Goal: Task Accomplishment & Management: Use online tool/utility

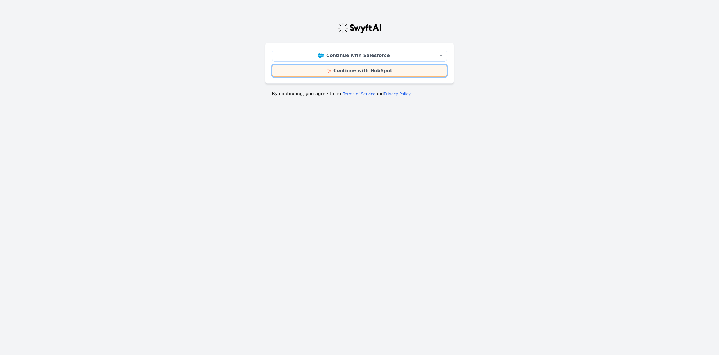
click at [331, 71] on img at bounding box center [329, 71] width 4 height 4
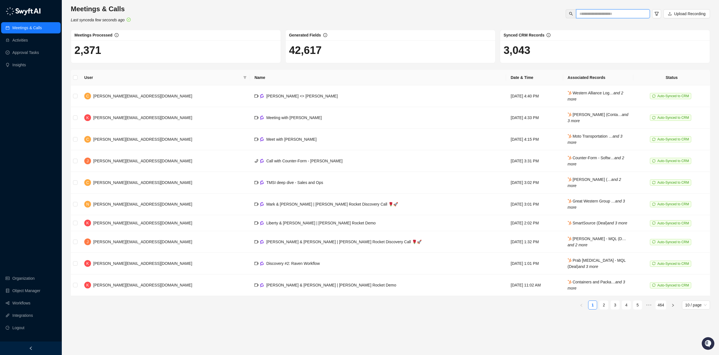
click at [604, 13] on input "text" at bounding box center [611, 14] width 63 height 6
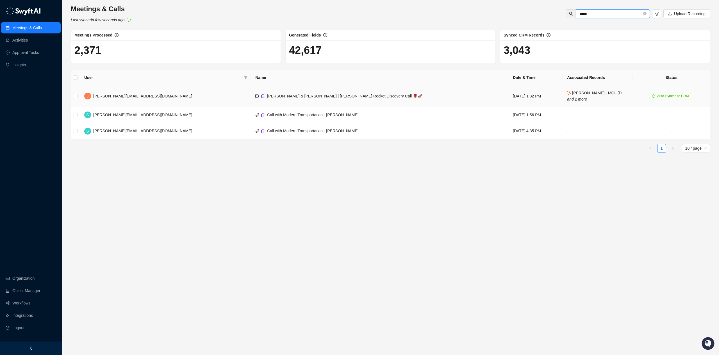
type input "*****"
click at [333, 103] on td "[PERSON_NAME] & [PERSON_NAME] | [PERSON_NAME] Rocket Discovery Call 🌹🚀" at bounding box center [380, 96] width 258 height 22
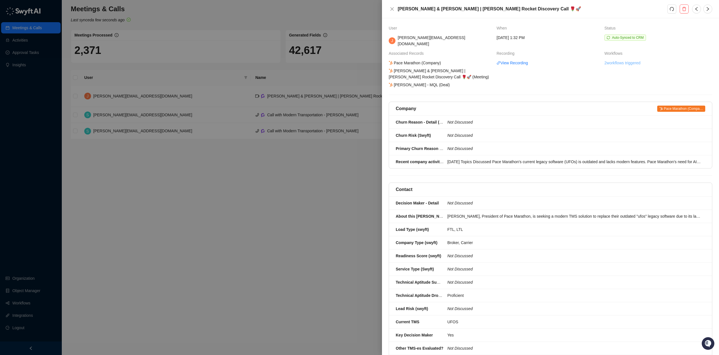
click at [610, 60] on link "2 workflows triggered" at bounding box center [623, 63] width 36 height 6
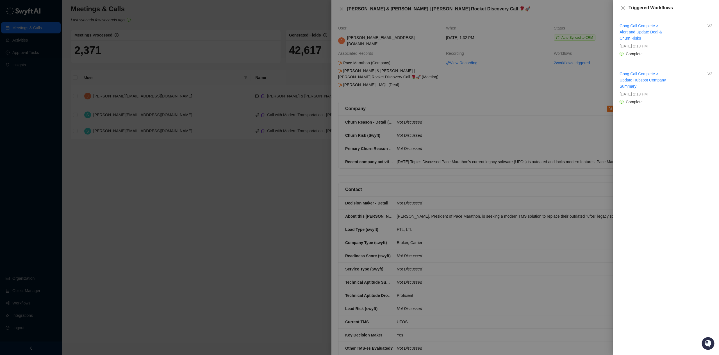
click at [513, 85] on div at bounding box center [359, 177] width 719 height 355
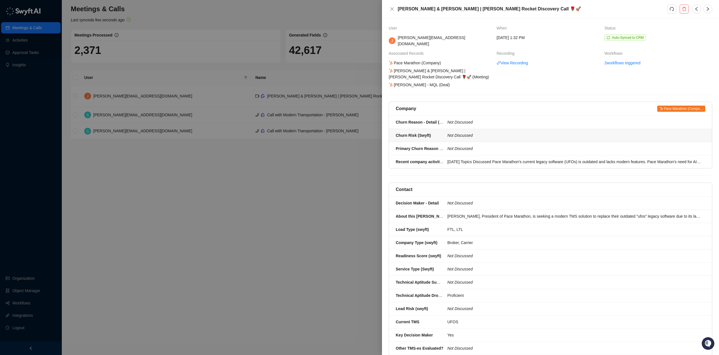
click at [259, 207] on div at bounding box center [359, 177] width 719 height 355
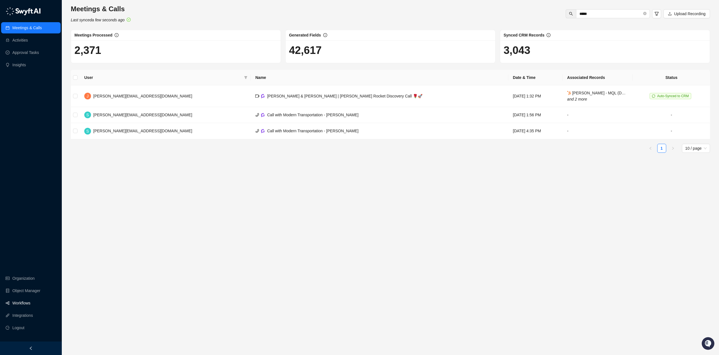
click at [22, 304] on link "Workflows" at bounding box center [21, 303] width 18 height 11
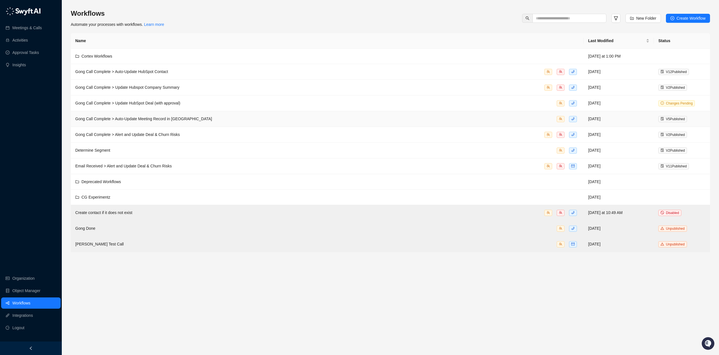
click at [229, 116] on div "Gong Call Complete > Auto-Update Meeting Record in [GEOGRAPHIC_DATA]" at bounding box center [327, 119] width 504 height 6
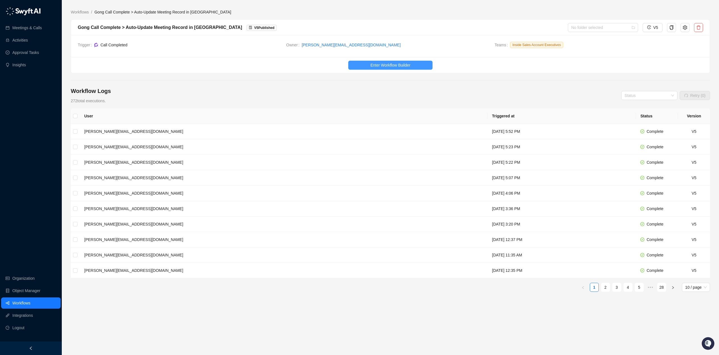
click at [415, 64] on button "Enter Workflow Builder" at bounding box center [390, 65] width 84 height 9
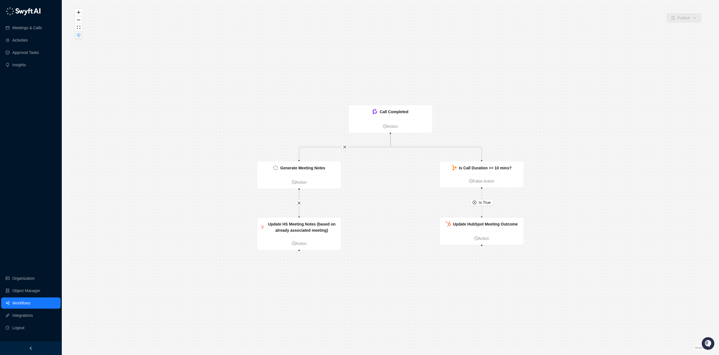
click at [77, 35] on icon "close-circle" at bounding box center [78, 34] width 3 height 3
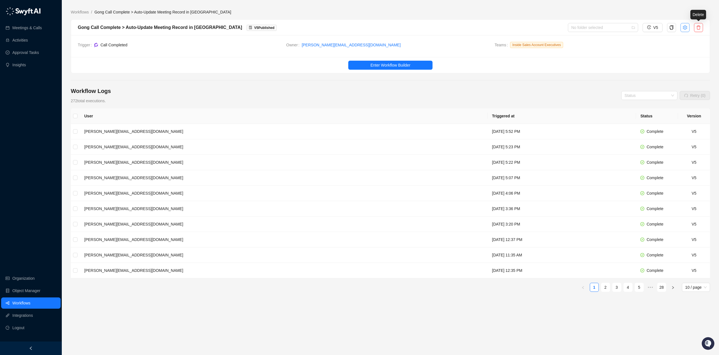
click at [686, 28] on icon "setting" at bounding box center [685, 27] width 4 height 4
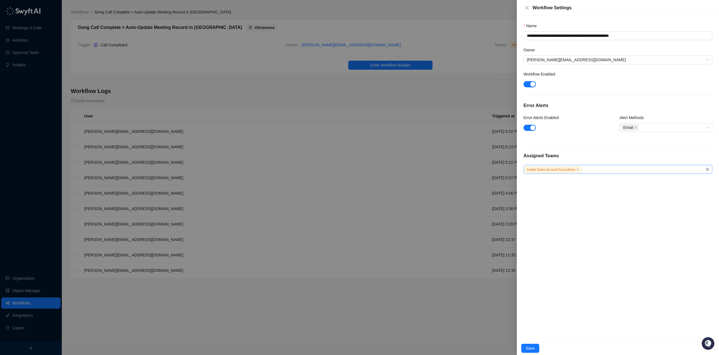
click at [628, 174] on div "Inside Sales Account Executives" at bounding box center [618, 169] width 189 height 9
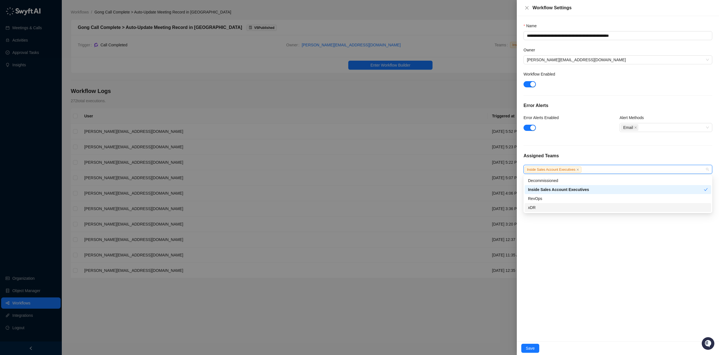
click at [549, 206] on div "xDR" at bounding box center [618, 208] width 180 height 6
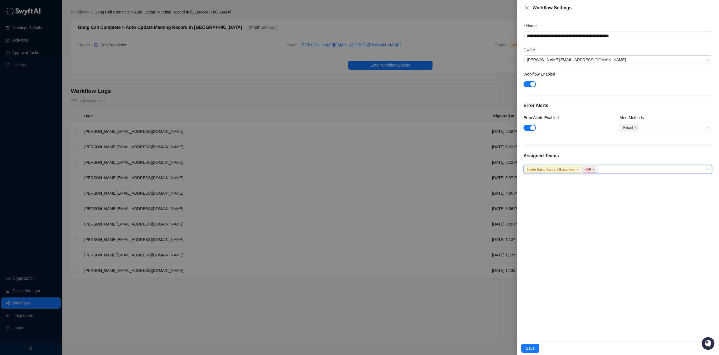
click at [578, 297] on div "**********" at bounding box center [618, 178] width 202 height 325
click at [539, 349] on button "Save" at bounding box center [530, 348] width 18 height 9
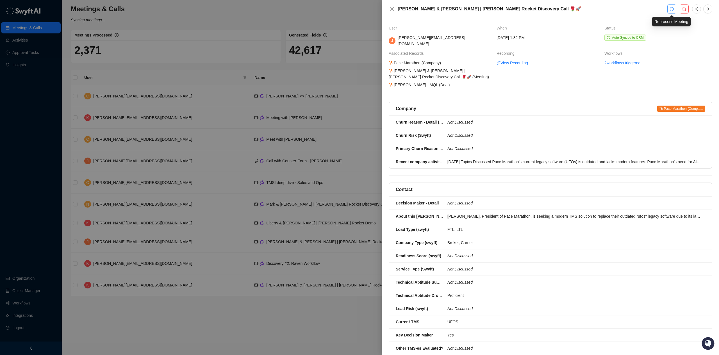
click at [672, 10] on icon "redo" at bounding box center [672, 9] width 4 height 4
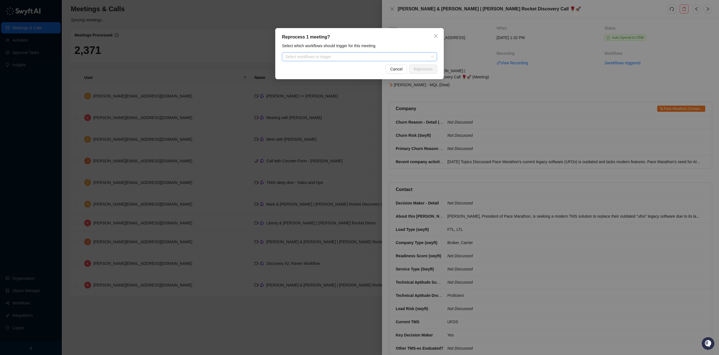
click at [340, 58] on div at bounding box center [356, 57] width 147 height 4
click at [437, 37] on icon "close" at bounding box center [435, 35] width 3 height 3
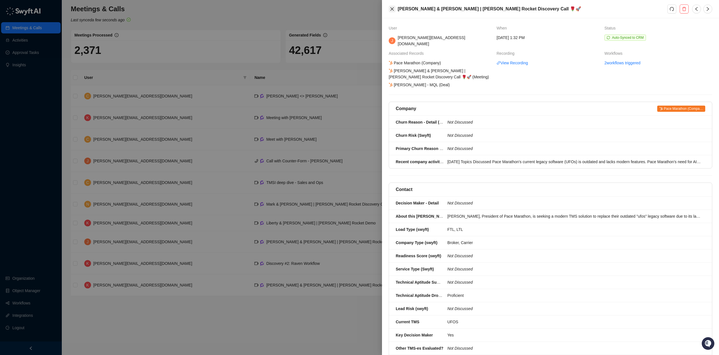
click at [393, 10] on icon "close" at bounding box center [391, 8] width 3 height 3
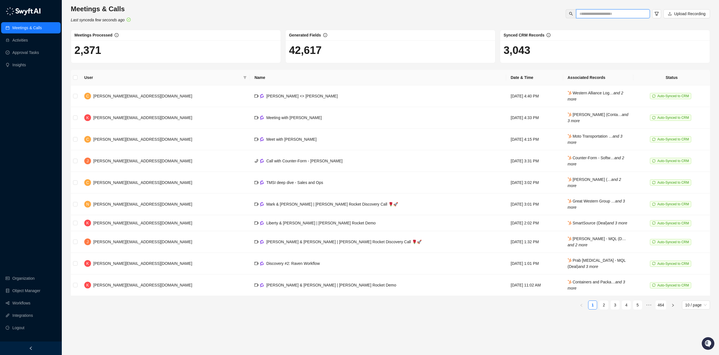
click at [588, 14] on input "text" at bounding box center [611, 14] width 63 height 6
type input "*****"
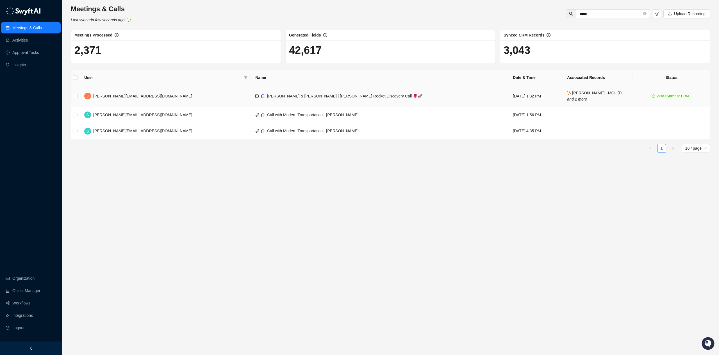
click at [267, 95] on span "[PERSON_NAME] & [PERSON_NAME] | [PERSON_NAME] Rocket Discovery Call 🌹🚀" at bounding box center [344, 96] width 155 height 4
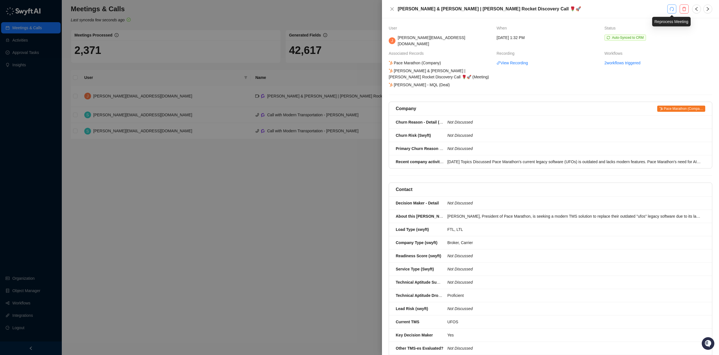
click at [672, 8] on icon "redo" at bounding box center [672, 9] width 4 height 4
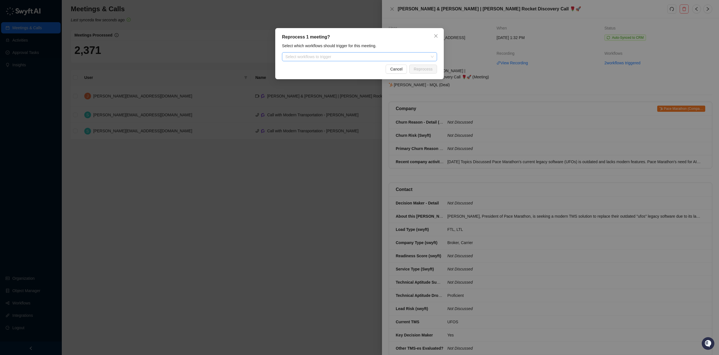
click at [329, 59] on div "Select workflows to trigger" at bounding box center [359, 56] width 155 height 9
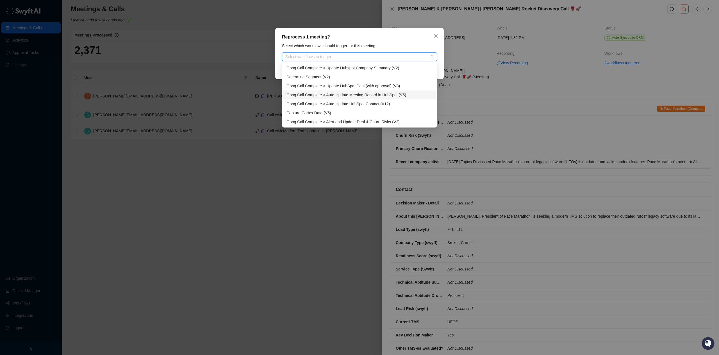
click at [391, 93] on div "Gong Call Complete > Auto-Update Meeting Record in HubSpot (V5)" at bounding box center [360, 95] width 146 height 6
click at [374, 29] on div "Reprocess 1 meeting? Select which workflows should trigger for this meeting. Go…" at bounding box center [359, 53] width 169 height 51
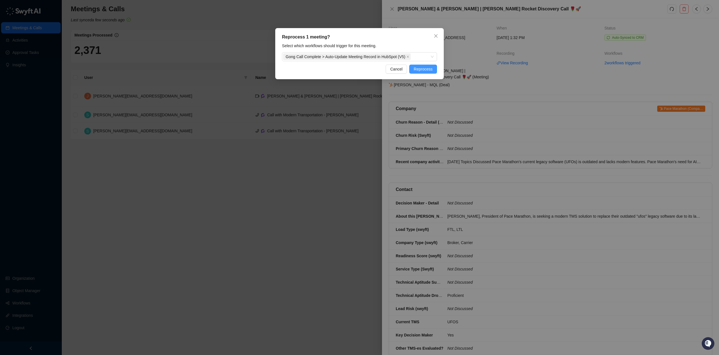
click at [415, 67] on span "Reprocess" at bounding box center [423, 69] width 19 height 6
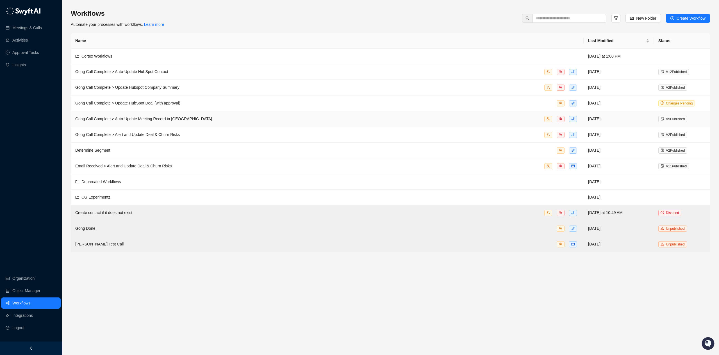
click at [208, 118] on div "Gong Call Complete > Auto-Update Meeting Record in [GEOGRAPHIC_DATA]" at bounding box center [327, 119] width 504 height 6
